Goal: Task Accomplishment & Management: Manage account settings

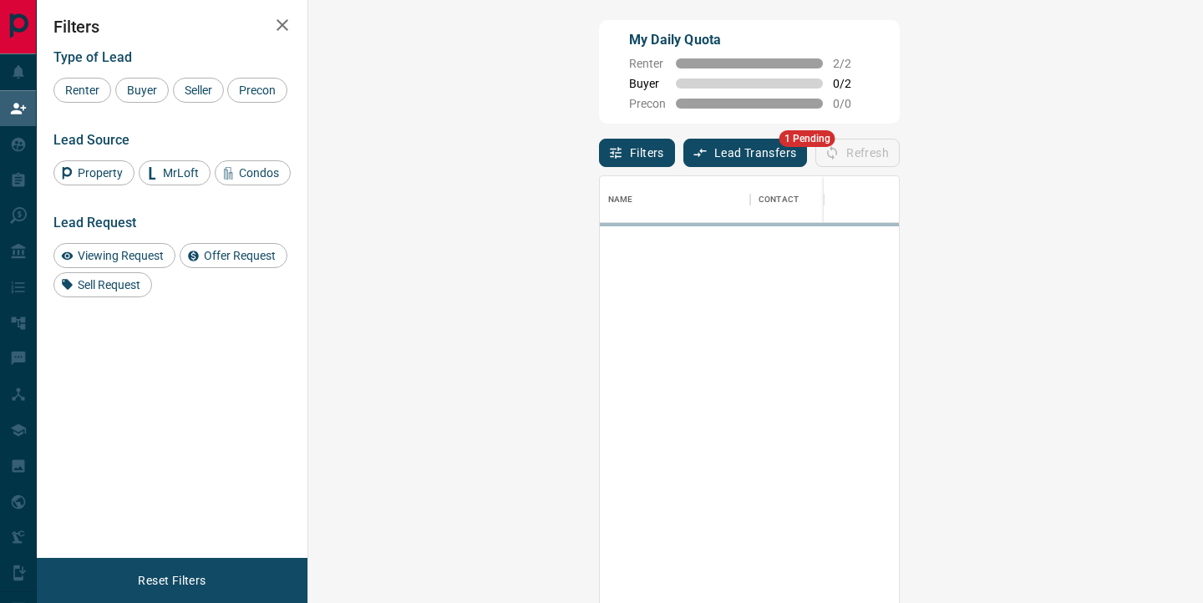
scroll to position [455, 858]
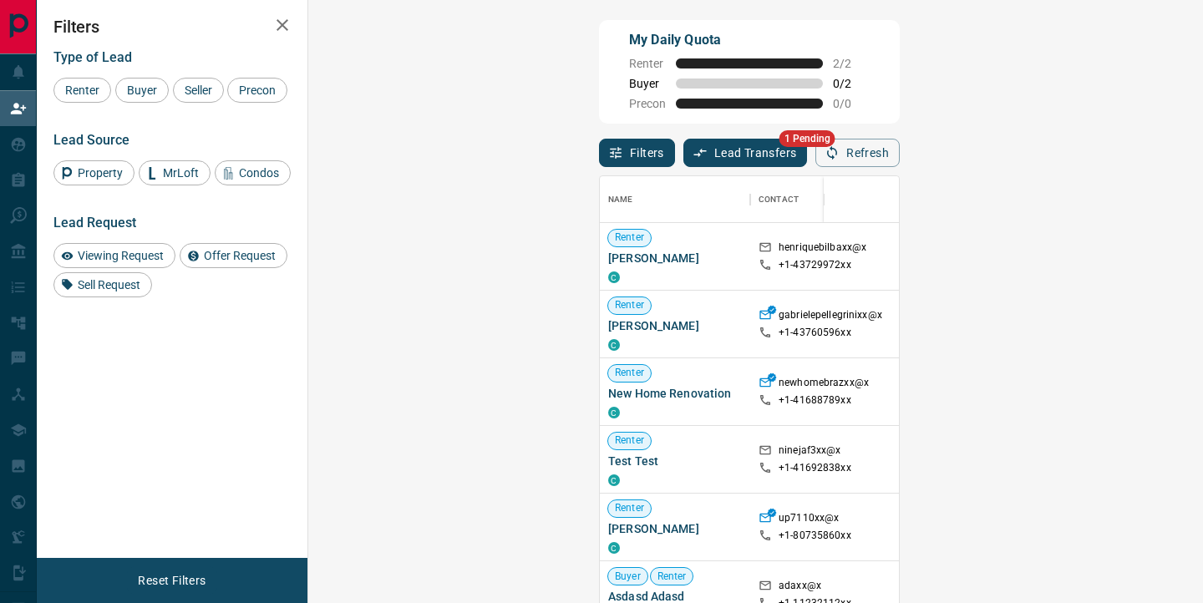
click at [683, 155] on button "Lead Transfers" at bounding box center [745, 153] width 124 height 28
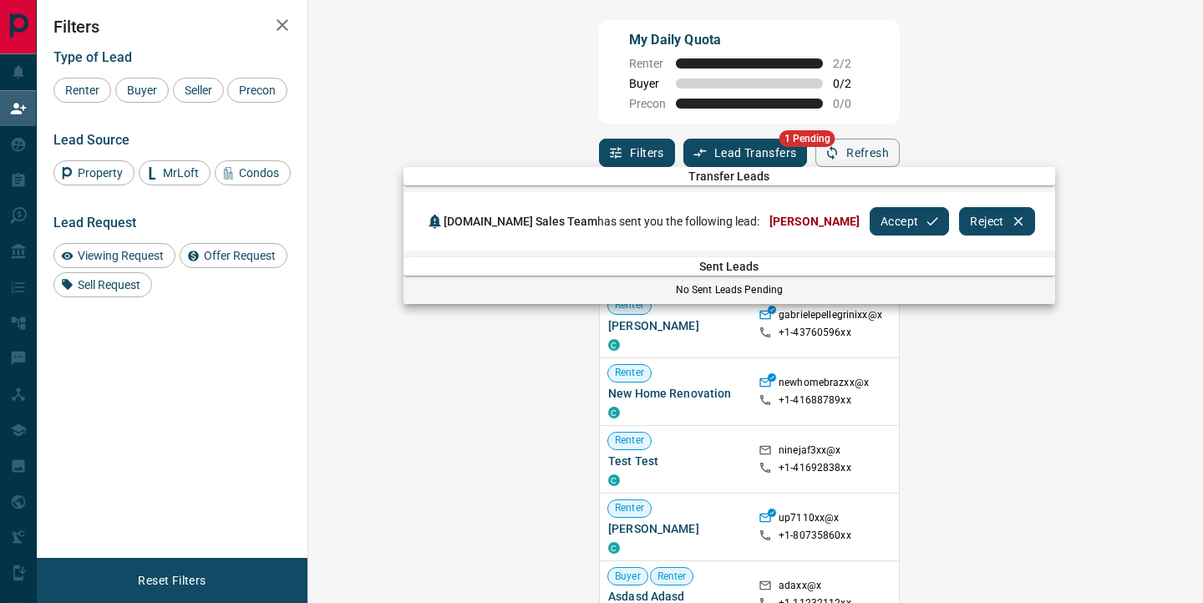
click at [869, 225] on button "Accept" at bounding box center [908, 221] width 79 height 28
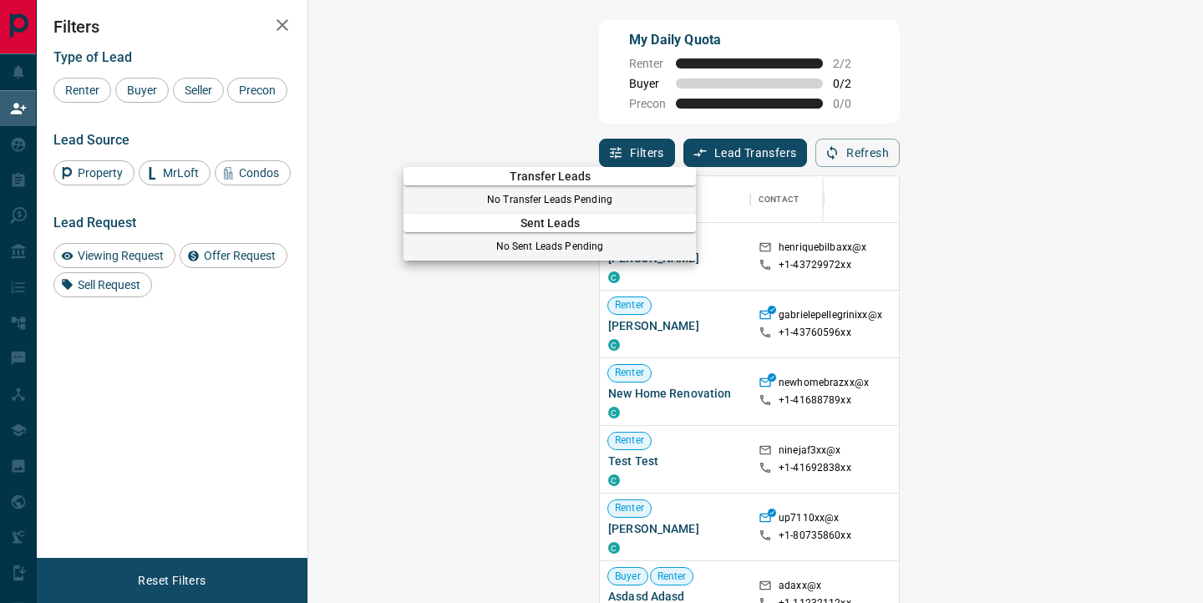
click at [27, 142] on div at bounding box center [601, 301] width 1203 height 603
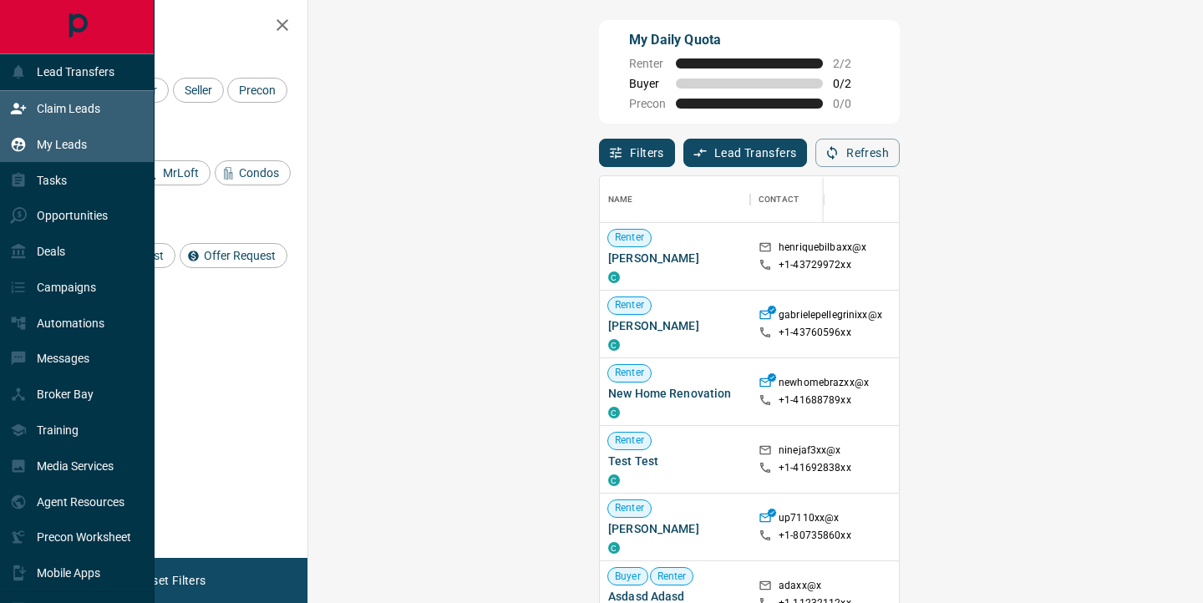
click at [19, 137] on icon at bounding box center [18, 144] width 17 height 17
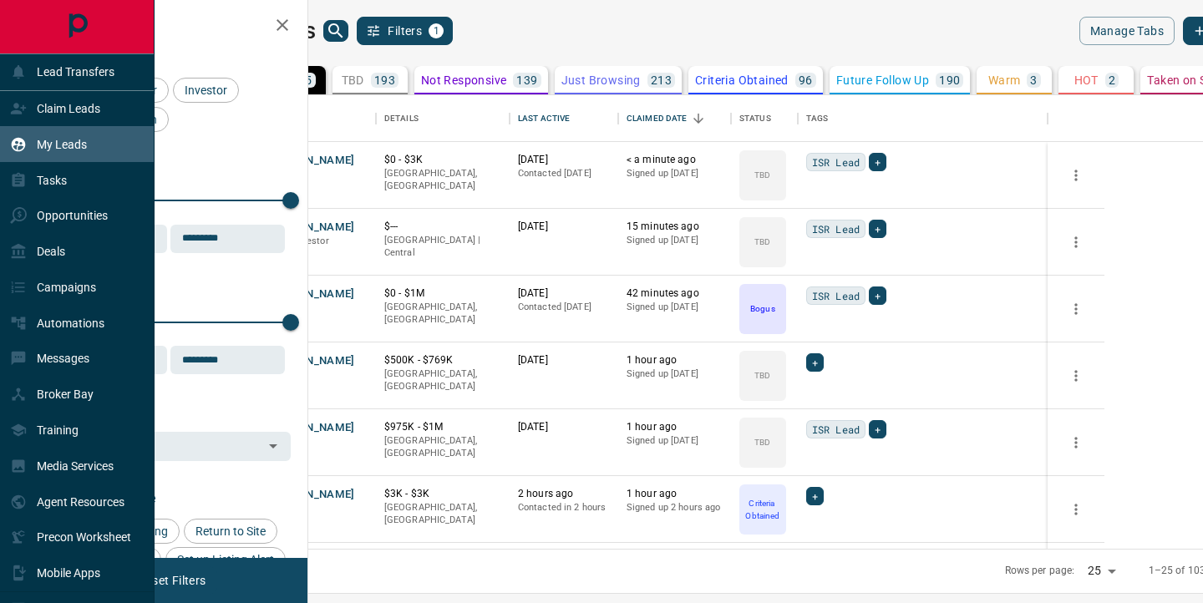
scroll to position [453, 887]
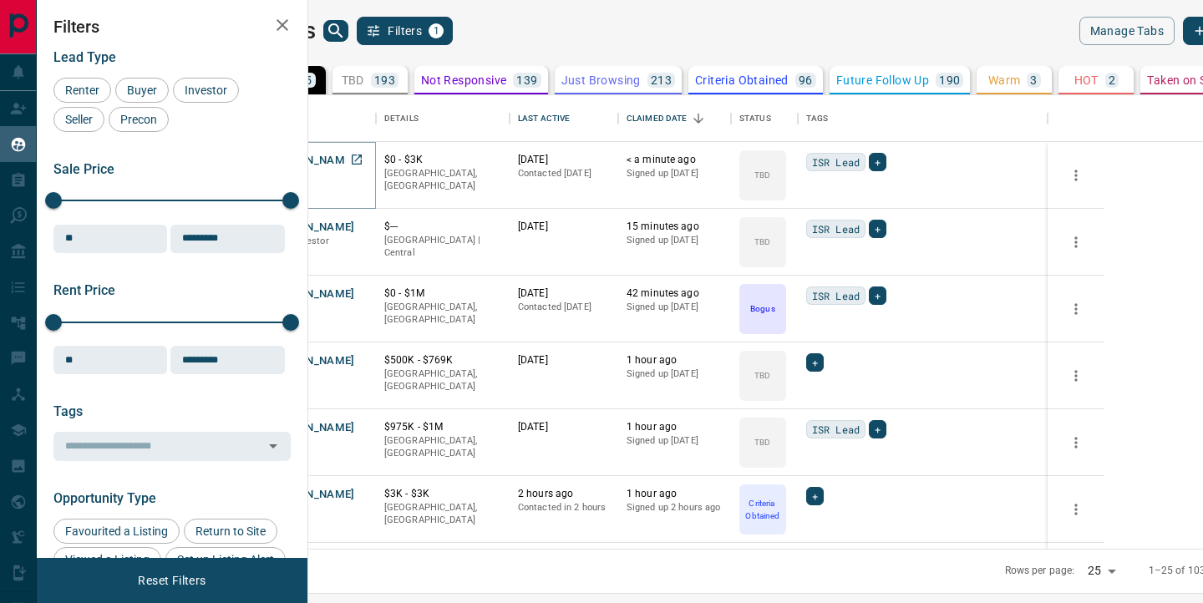
click at [355, 160] on button "[PERSON_NAME]" at bounding box center [311, 161] width 88 height 16
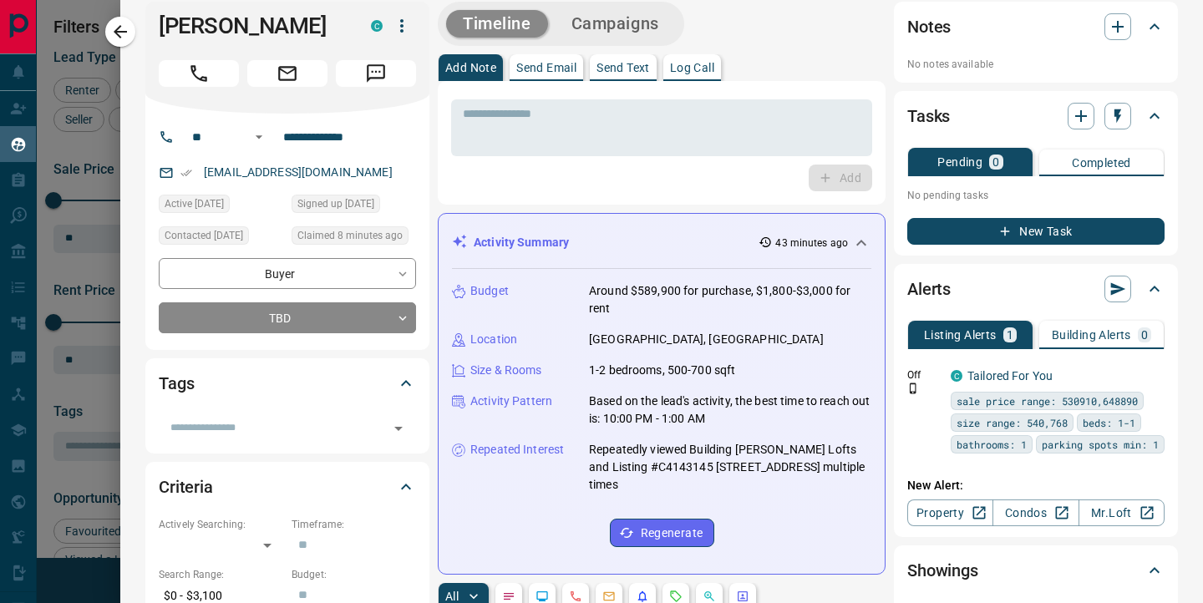
scroll to position [0, 0]
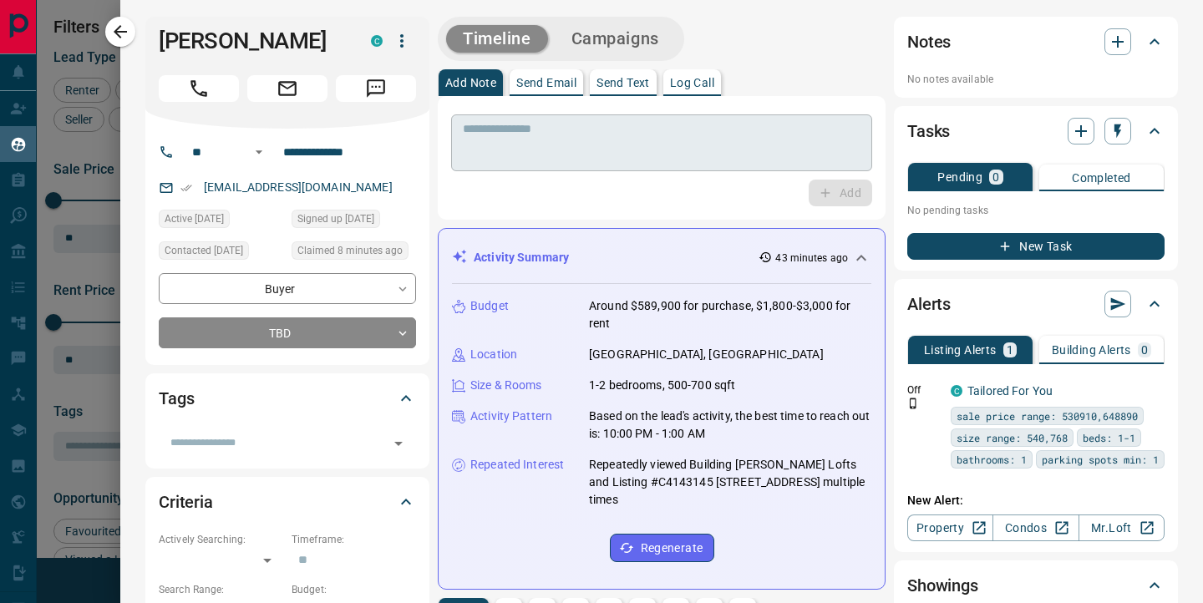
click at [551, 149] on textarea at bounding box center [662, 143] width 398 height 43
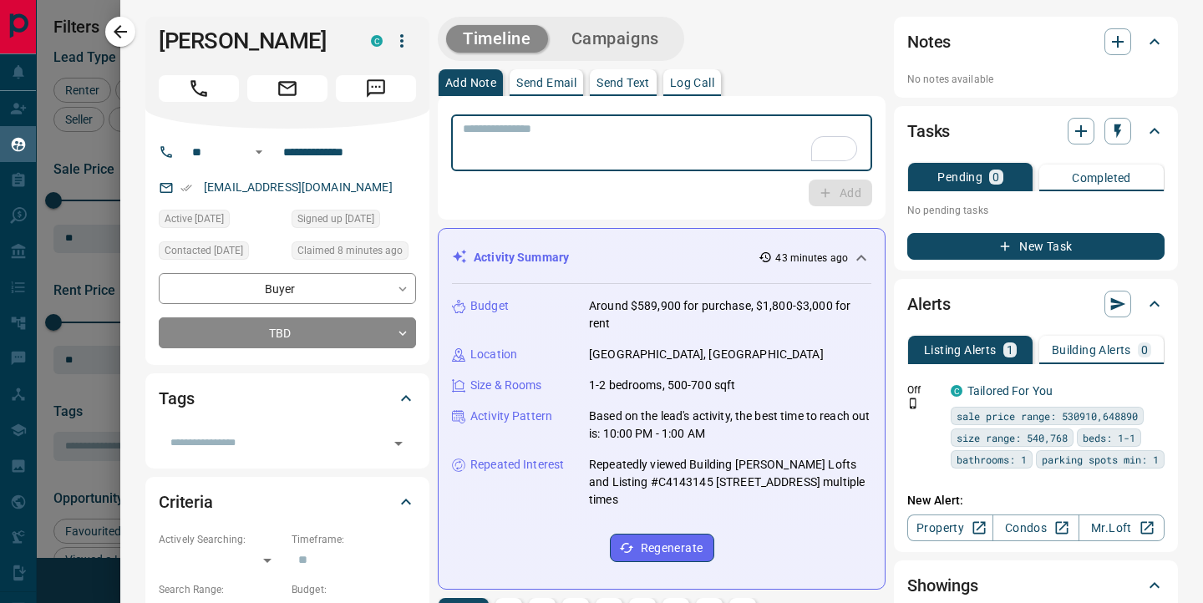
click at [625, 153] on textarea "To enrich screen reader interactions, please activate Accessibility in Grammarl…" at bounding box center [662, 143] width 398 height 43
click at [523, 139] on textarea "To enrich screen reader interactions, please activate Accessibility in Grammarl…" at bounding box center [662, 143] width 398 height 43
click at [474, 152] on textarea "*********" at bounding box center [662, 143] width 398 height 43
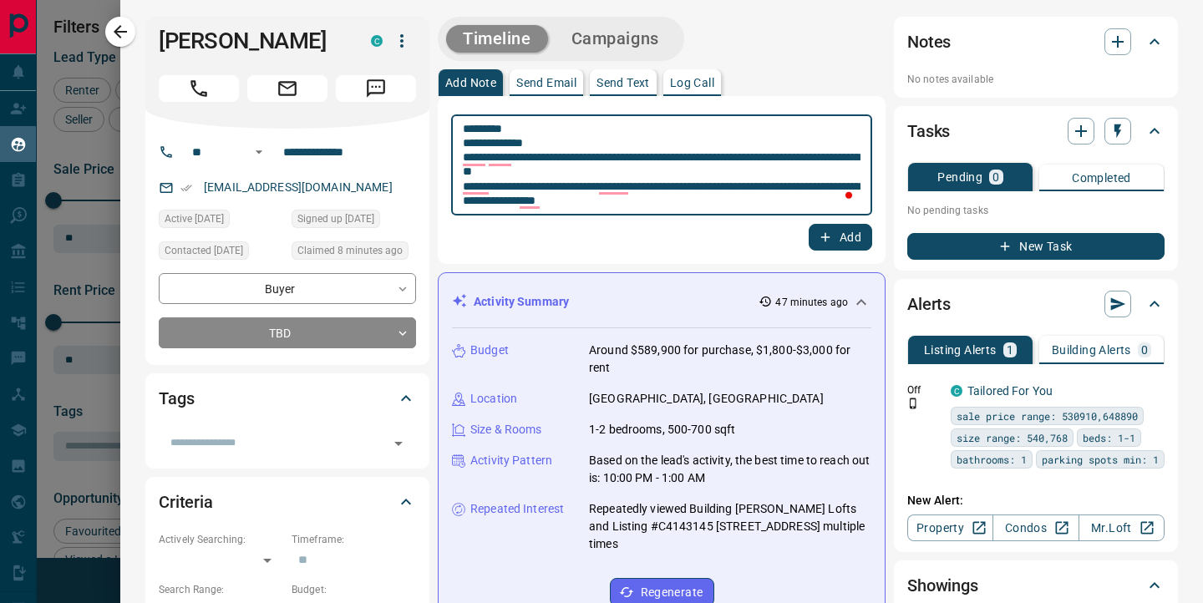
type textarea "**********"
click at [847, 242] on button "Add" at bounding box center [839, 237] width 63 height 27
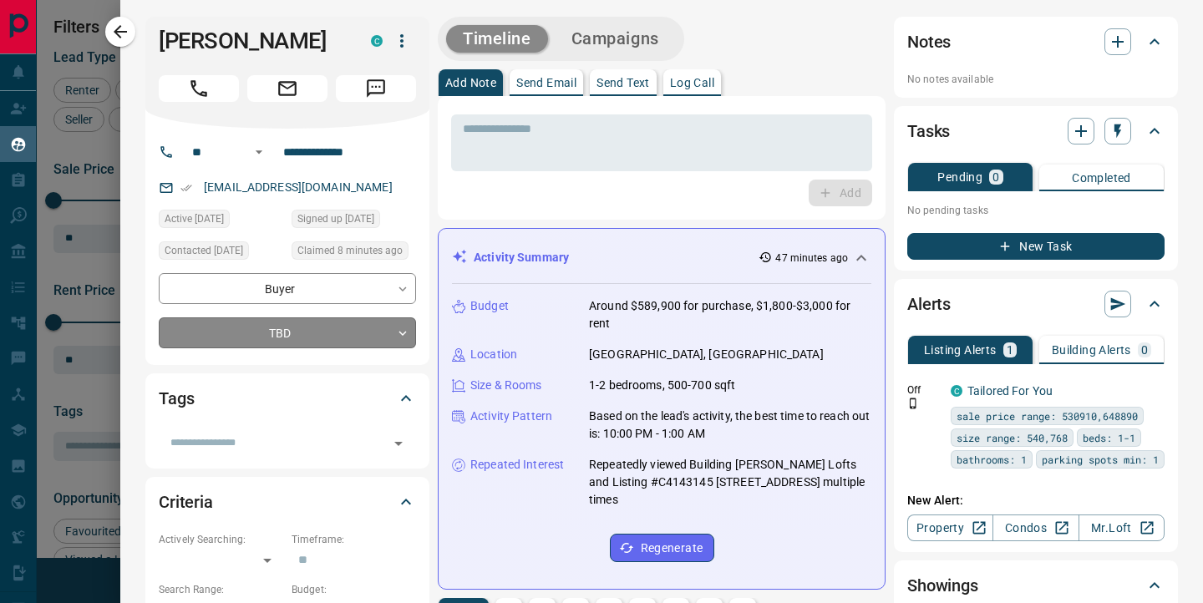
click at [394, 342] on body "Lead Transfers Claim Leads My Leads Tasks Opportunities Deals Campaigns Automat…" at bounding box center [601, 291] width 1203 height 582
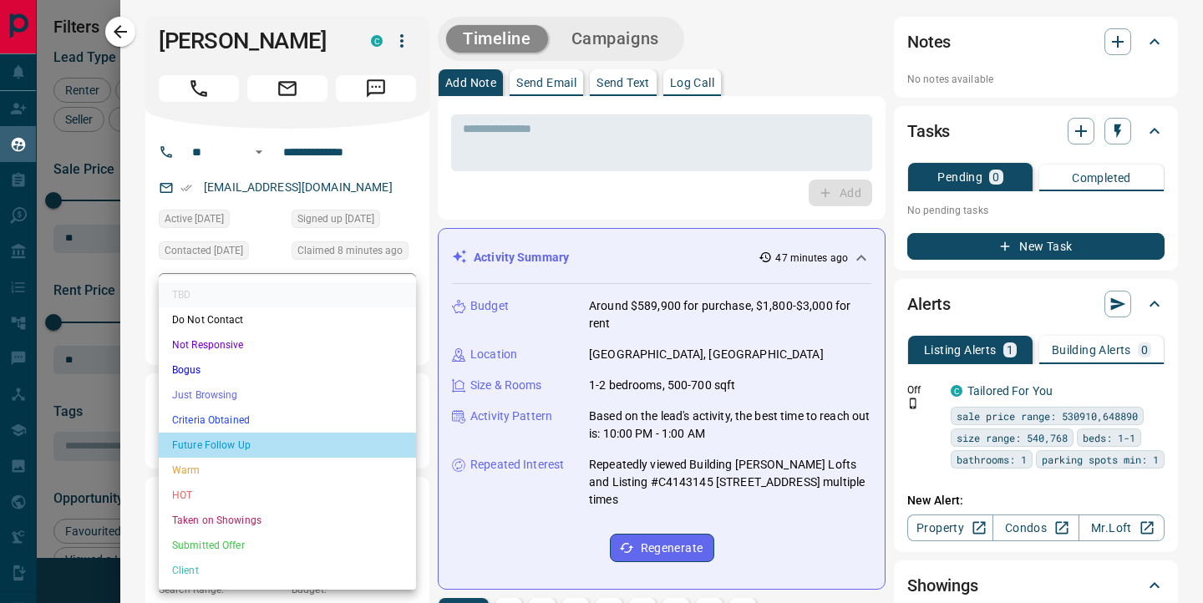
click at [229, 447] on li "Future Follow Up" at bounding box center [287, 445] width 257 height 25
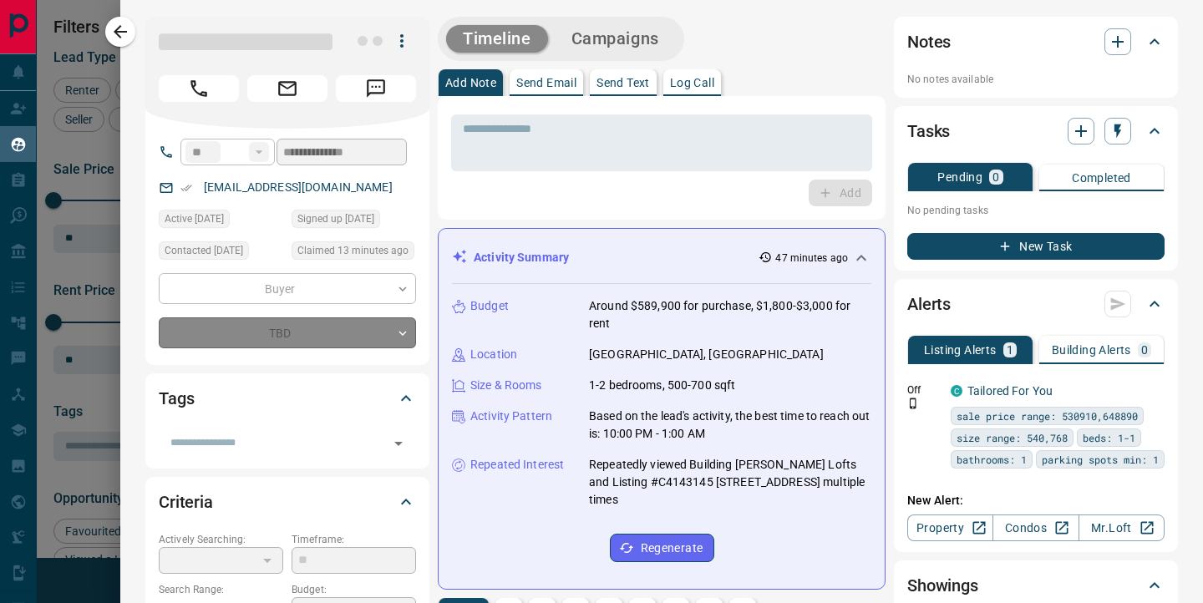
type input "*"
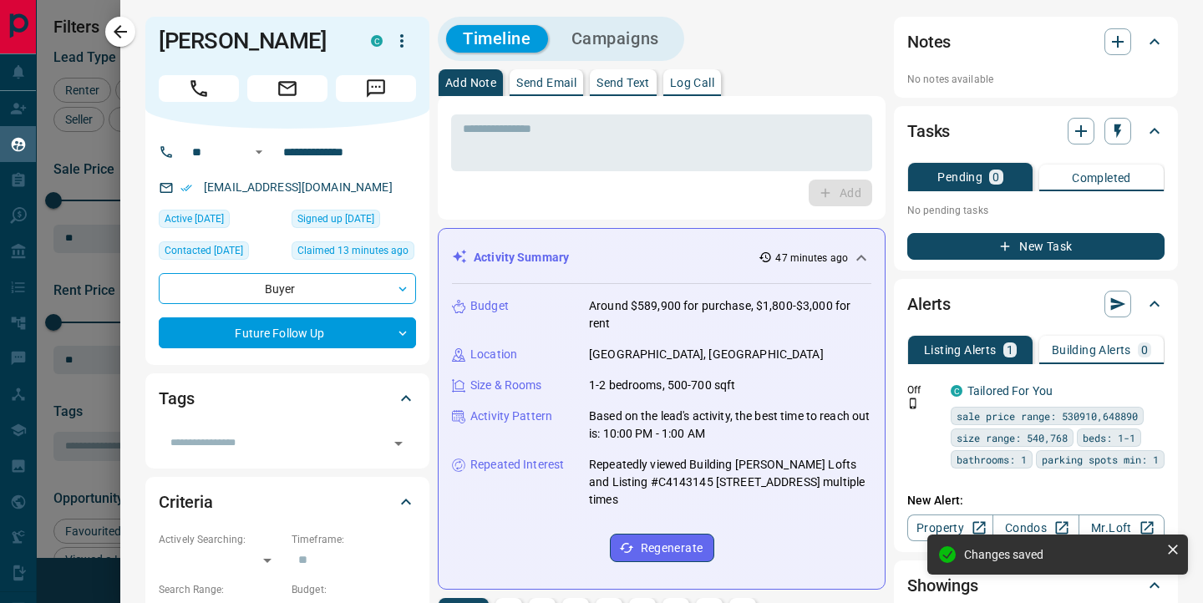
scroll to position [470, 0]
click at [1084, 128] on icon "button" at bounding box center [1081, 131] width 20 height 20
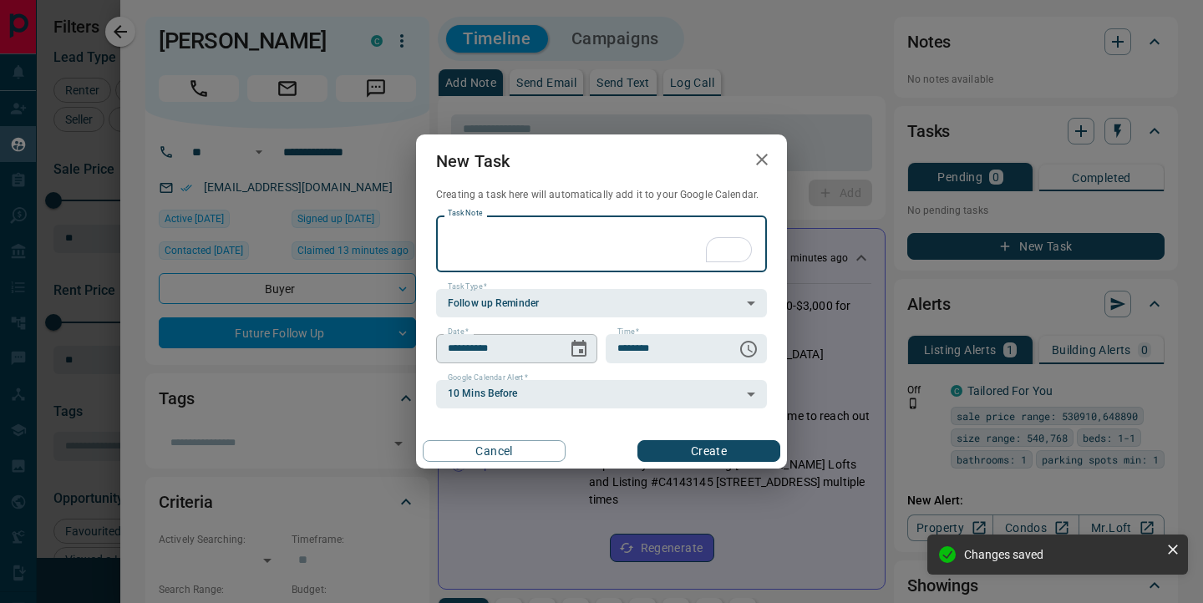
click at [580, 349] on icon "Choose date, selected date is Oct 15, 2025" at bounding box center [578, 348] width 15 height 17
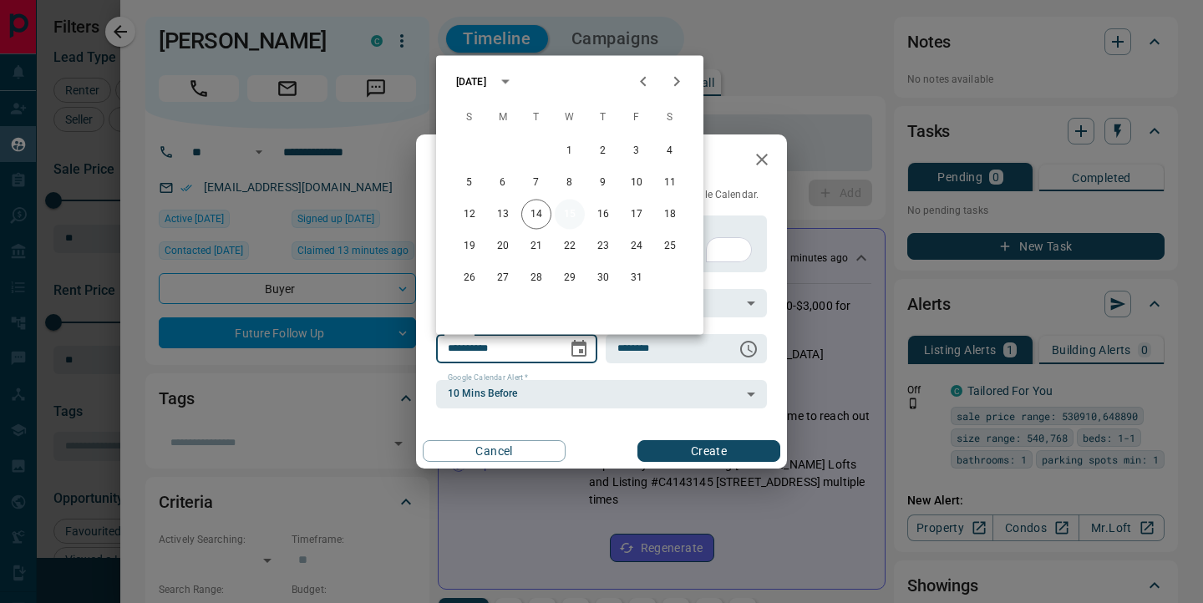
click at [574, 210] on button "15" at bounding box center [570, 215] width 30 height 30
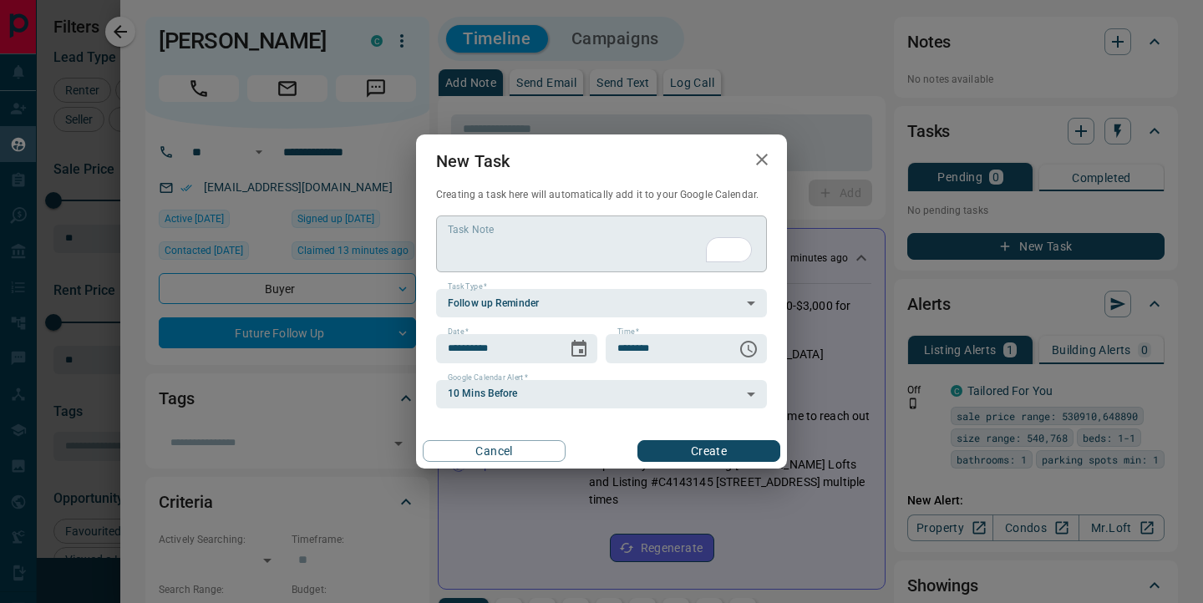
click at [519, 237] on textarea "Task Note" at bounding box center [601, 244] width 307 height 43
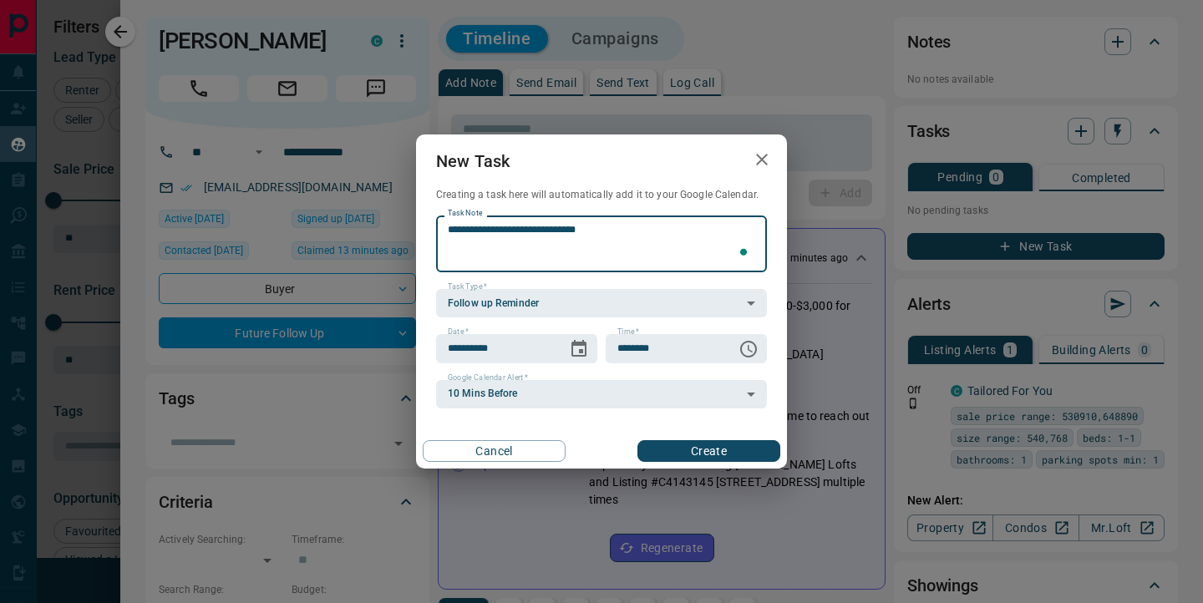
type textarea "**********"
click at [679, 453] on button "Create" at bounding box center [708, 451] width 143 height 22
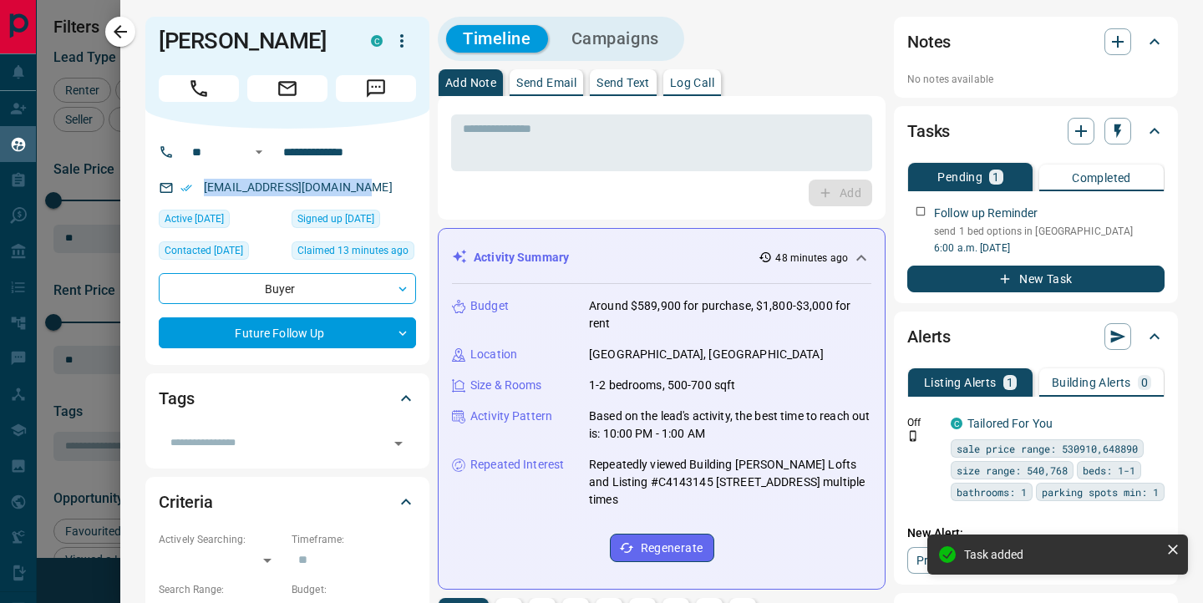
drag, startPoint x: 395, startPoint y: 186, endPoint x: 201, endPoint y: 191, distance: 193.8
click at [201, 191] on div "[EMAIL_ADDRESS][DOMAIN_NAME]" at bounding box center [287, 188] width 257 height 28
copy link "[EMAIL_ADDRESS][DOMAIN_NAME]"
click at [1038, 547] on link "Condos" at bounding box center [1035, 560] width 86 height 27
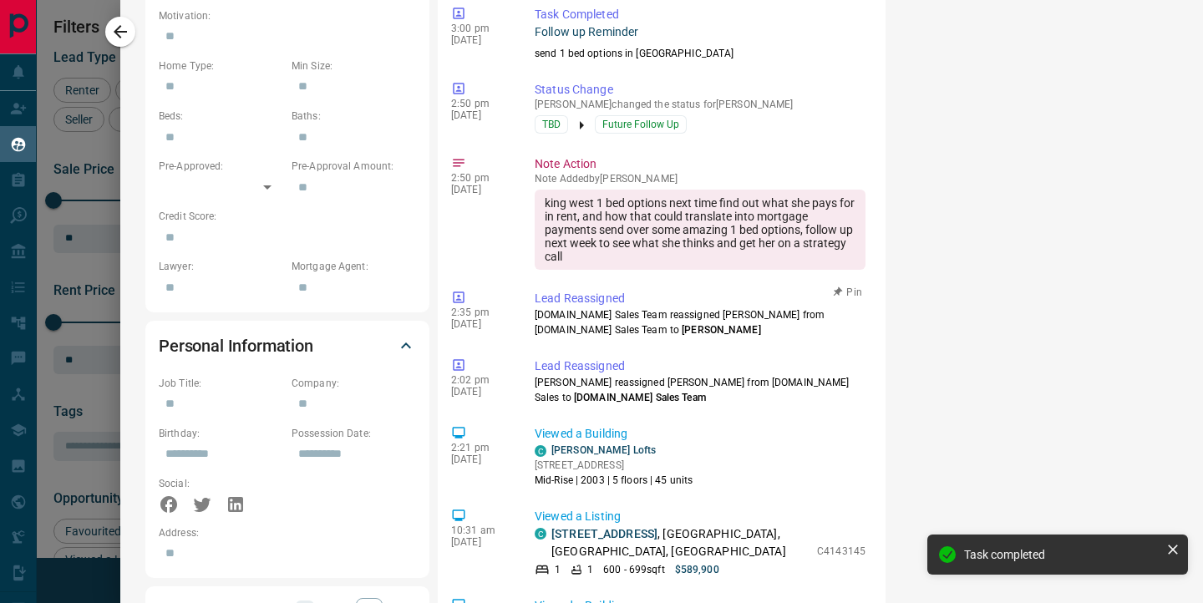
scroll to position [0, 0]
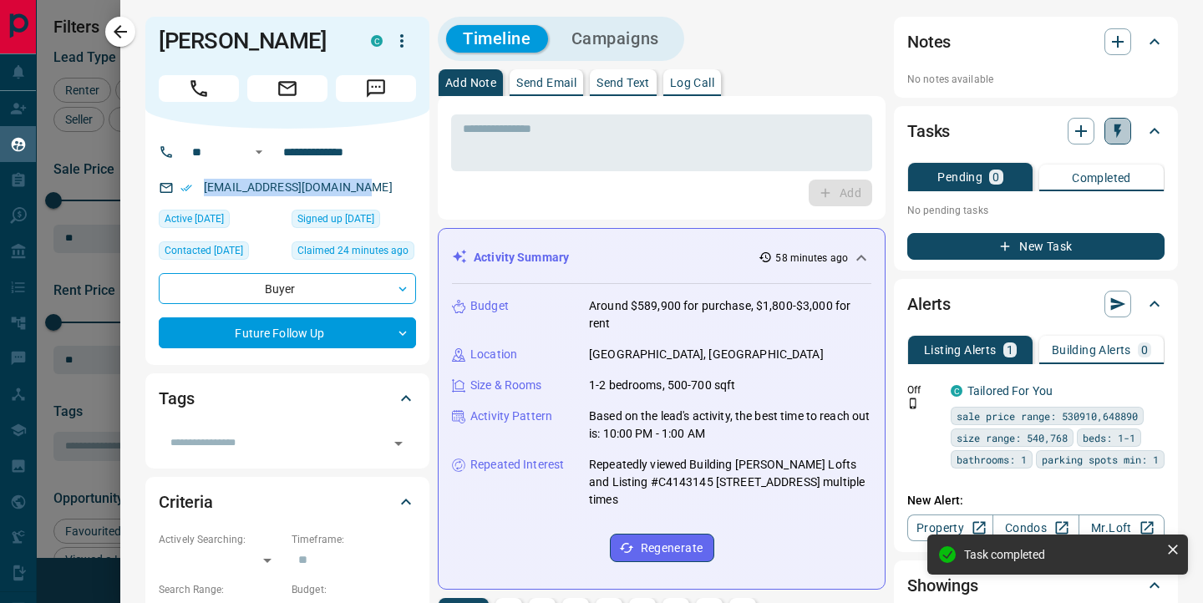
click at [1111, 122] on button "button" at bounding box center [1117, 131] width 27 height 27
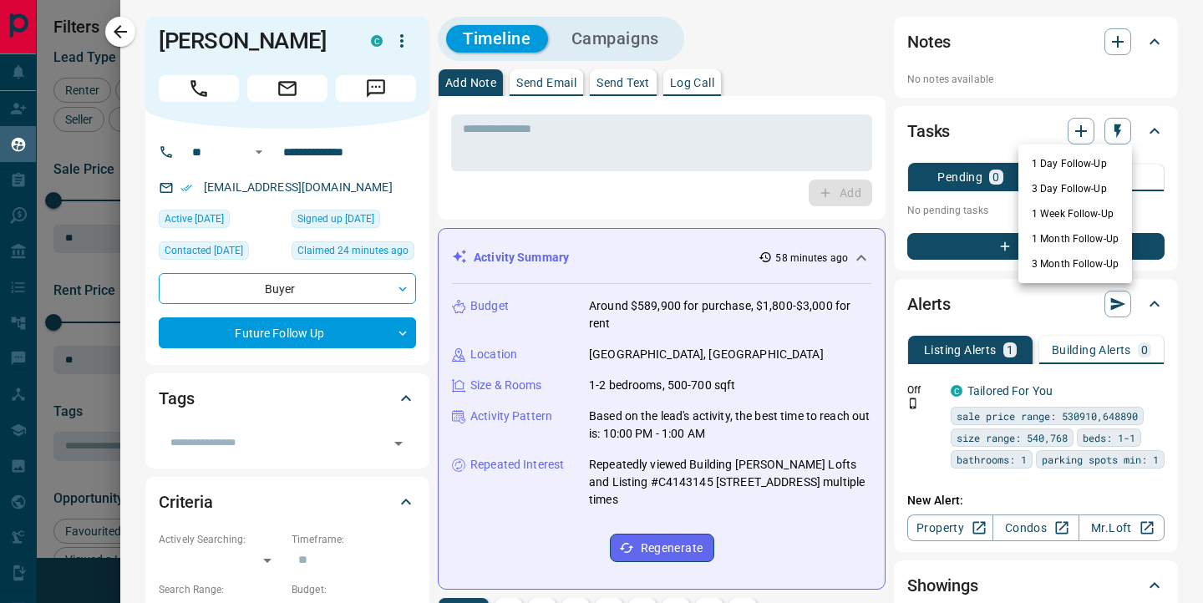
click at [1076, 137] on div at bounding box center [601, 301] width 1203 height 603
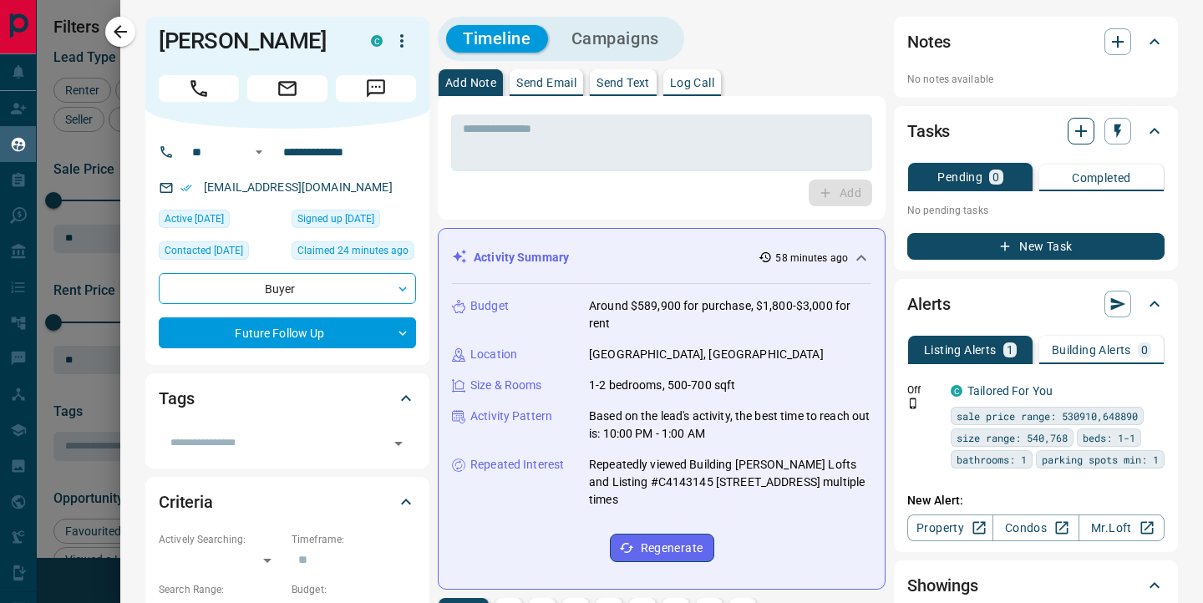
click at [1073, 129] on icon "button" at bounding box center [1081, 131] width 20 height 20
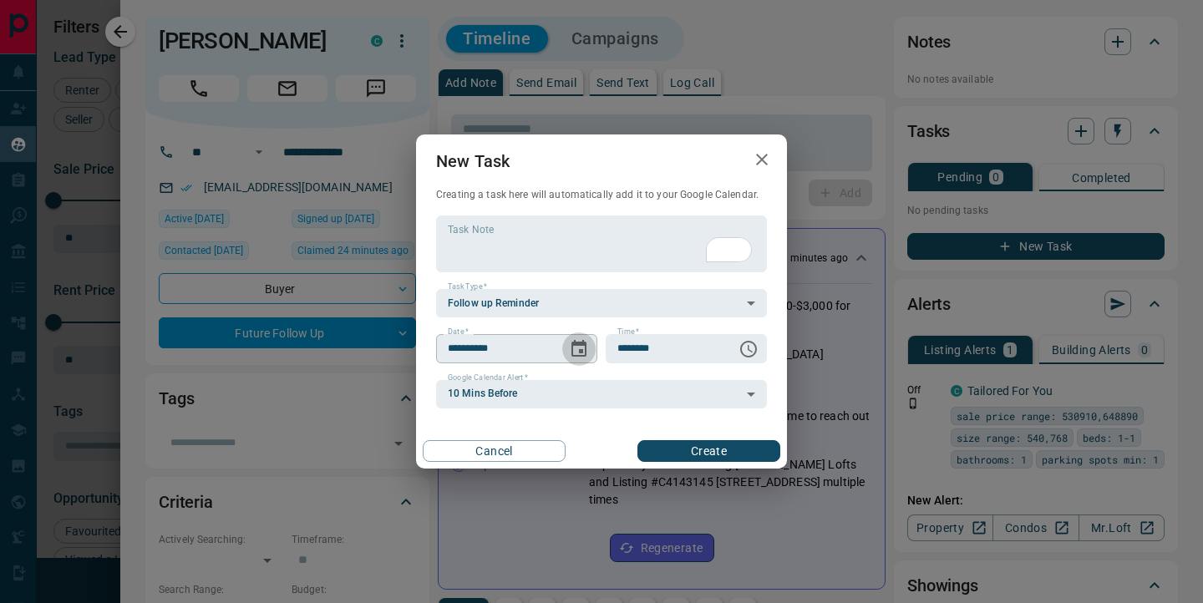
click at [580, 350] on icon "Choose date, selected date is Oct 15, 2025" at bounding box center [578, 348] width 15 height 17
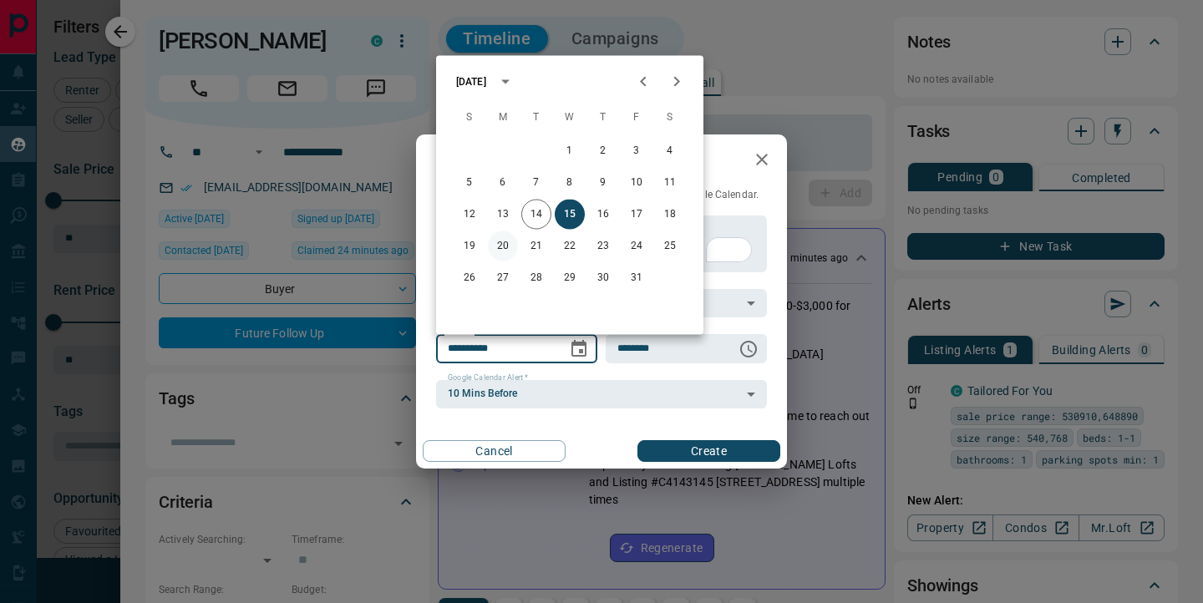
click at [502, 245] on button "20" at bounding box center [503, 246] width 30 height 30
type input "**********"
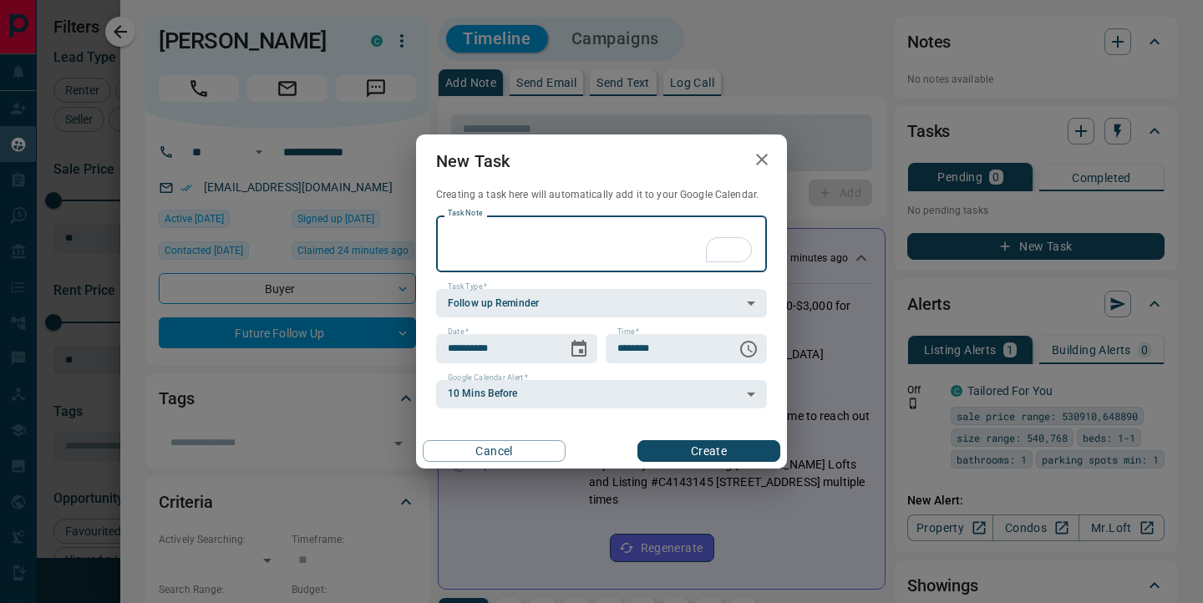
click at [480, 235] on textarea "Task Note" at bounding box center [601, 244] width 307 height 43
type textarea "**********"
click at [734, 448] on button "Create" at bounding box center [708, 451] width 143 height 22
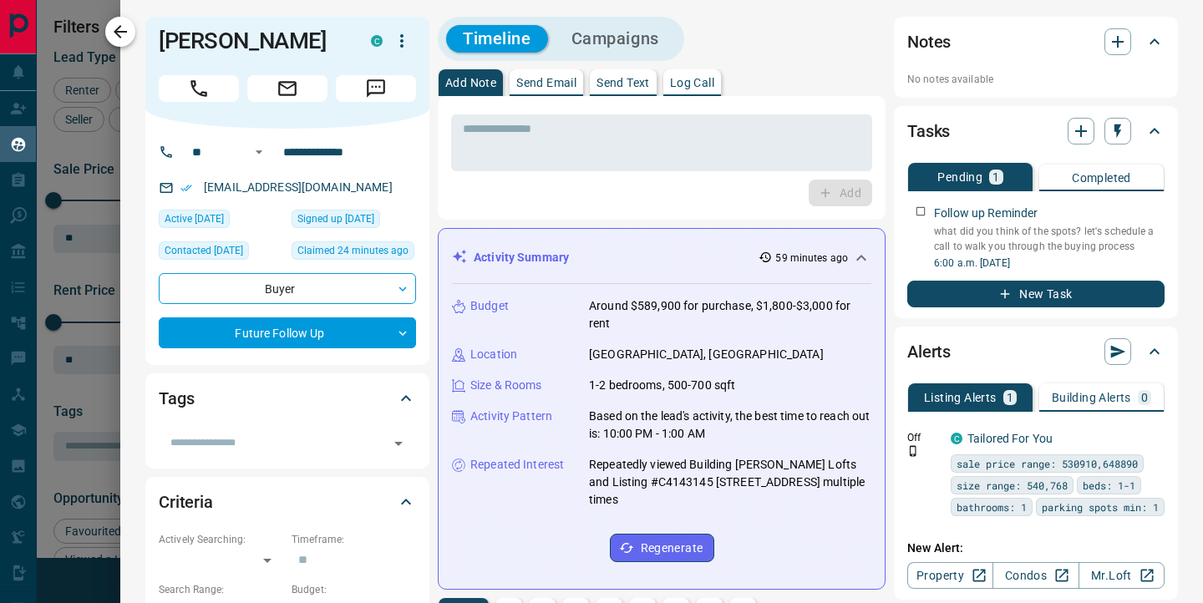
click at [113, 36] on icon "button" at bounding box center [120, 32] width 20 height 20
